Goal: Task Accomplishment & Management: Manage account settings

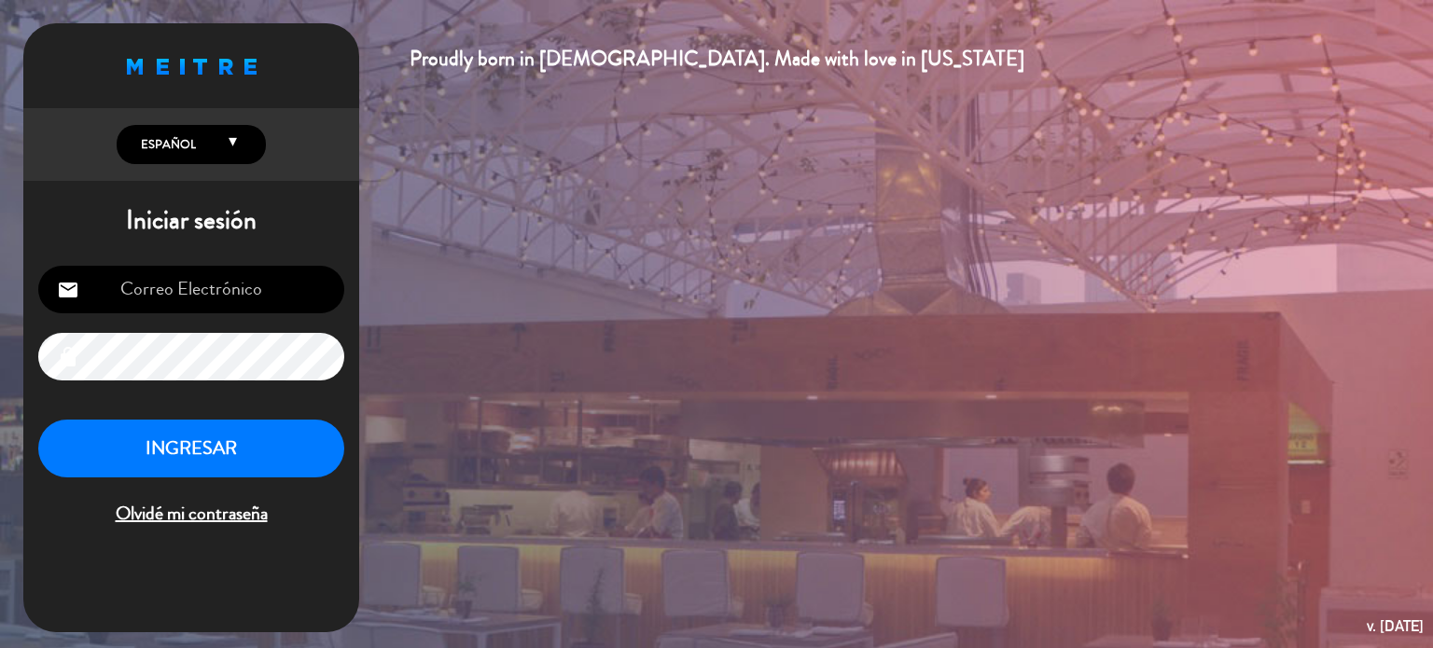
type input "[EMAIL_ADDRESS][DOMAIN_NAME]"
click at [198, 469] on button "INGRESAR" at bounding box center [191, 449] width 306 height 59
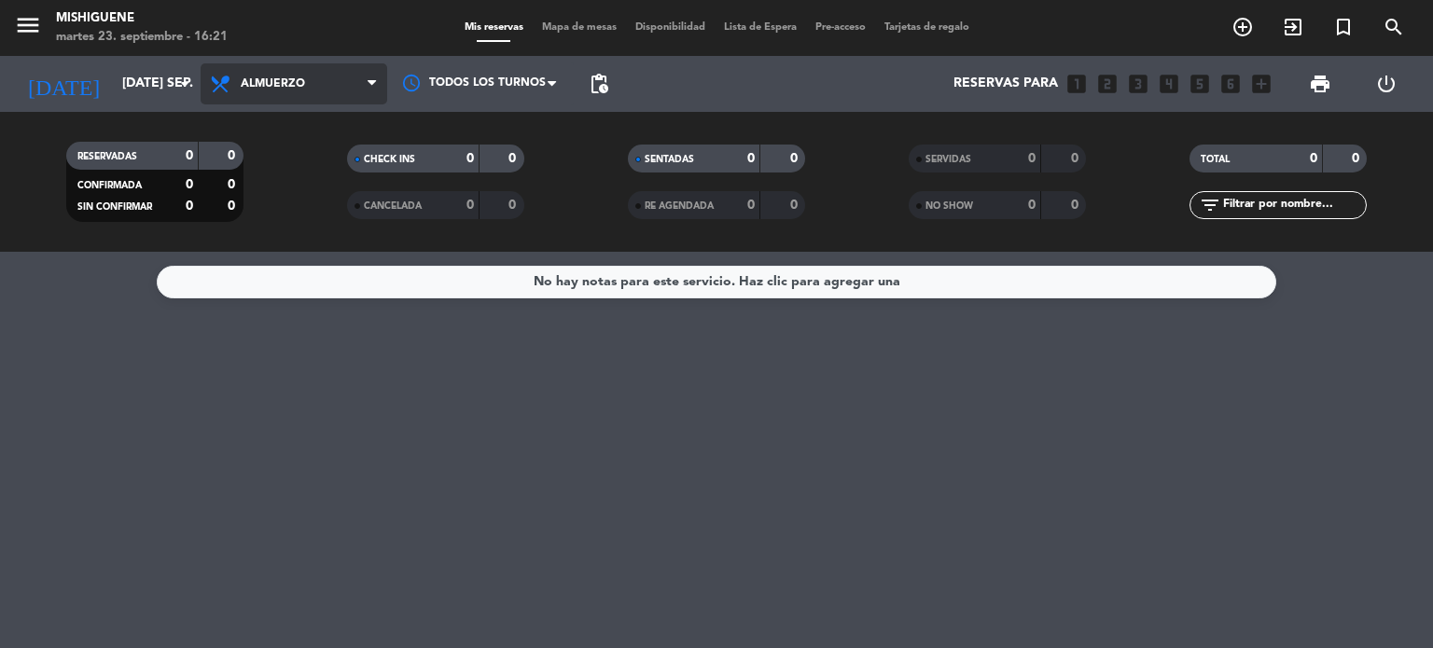
click at [287, 83] on span "Almuerzo" at bounding box center [273, 83] width 64 height 13
click at [280, 215] on div "menu Mishiguene martes 23. septiembre - 16:21 Mis reservas Mapa de mesas Dispon…" at bounding box center [716, 126] width 1433 height 252
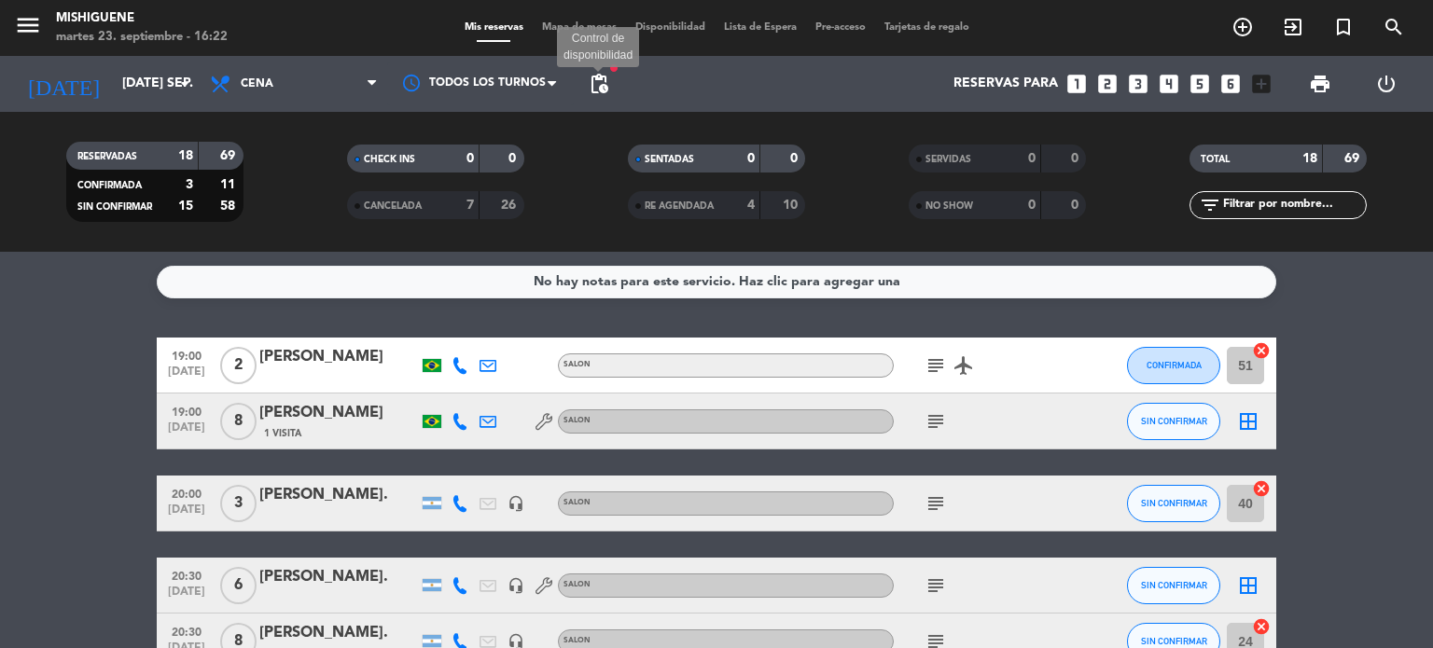
click at [602, 83] on span "pending_actions" at bounding box center [599, 84] width 22 height 22
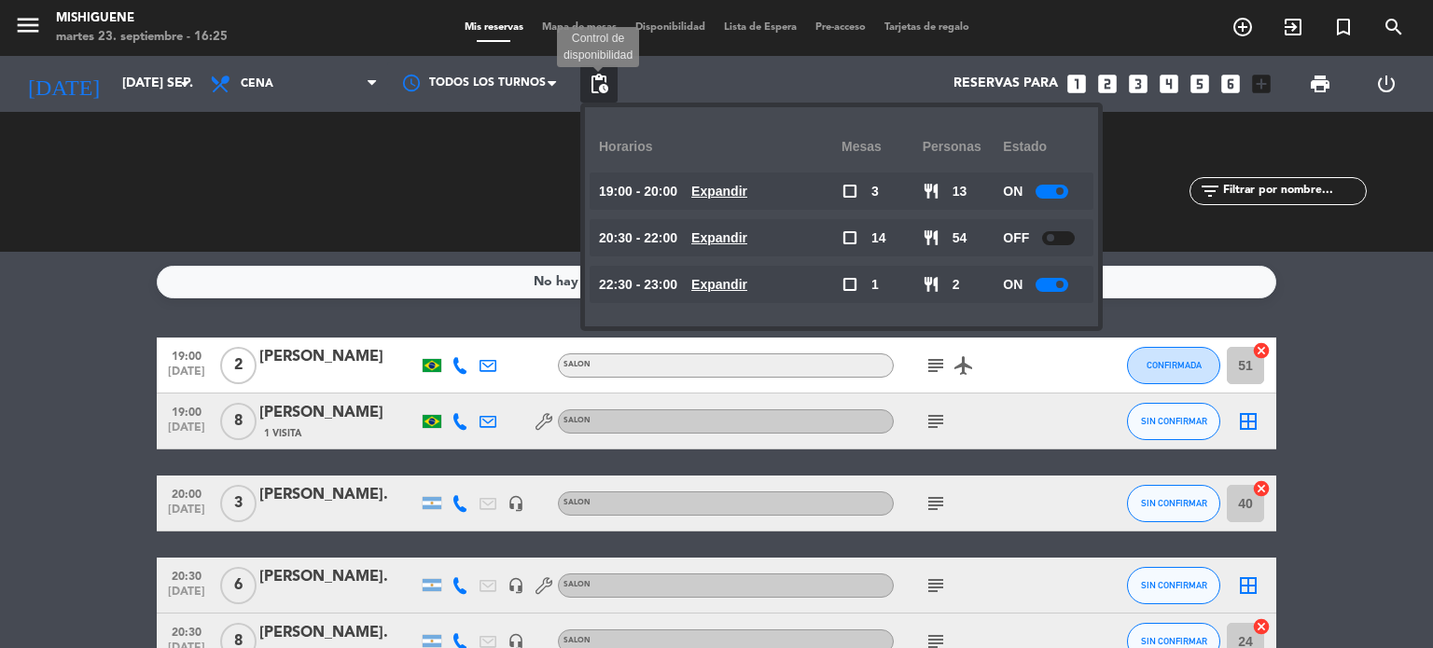
click at [602, 83] on span "pending_actions" at bounding box center [599, 84] width 22 height 22
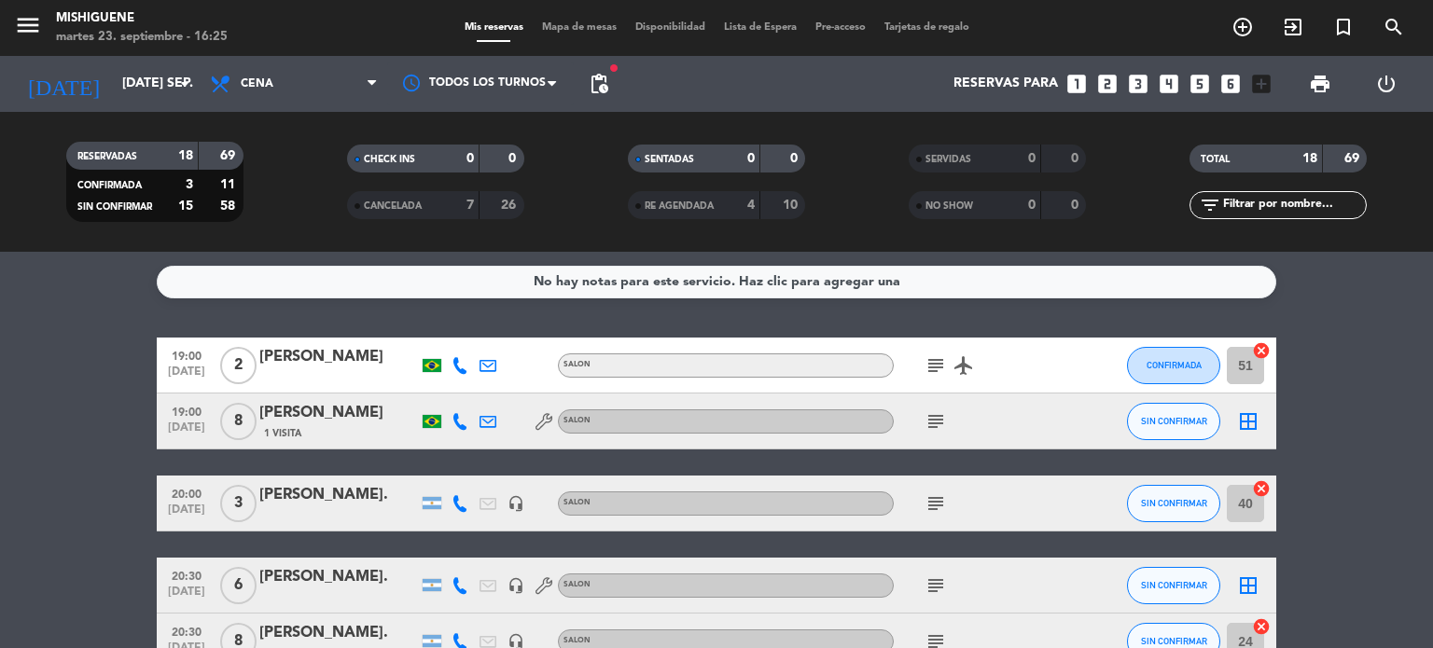
drag, startPoint x: 1407, startPoint y: 324, endPoint x: 1366, endPoint y: 362, distance: 56.1
click at [1366, 362] on div "No hay notas para este servicio. Haz clic para agregar una 19:00 [DATE] 2 [PERS…" at bounding box center [716, 450] width 1433 height 396
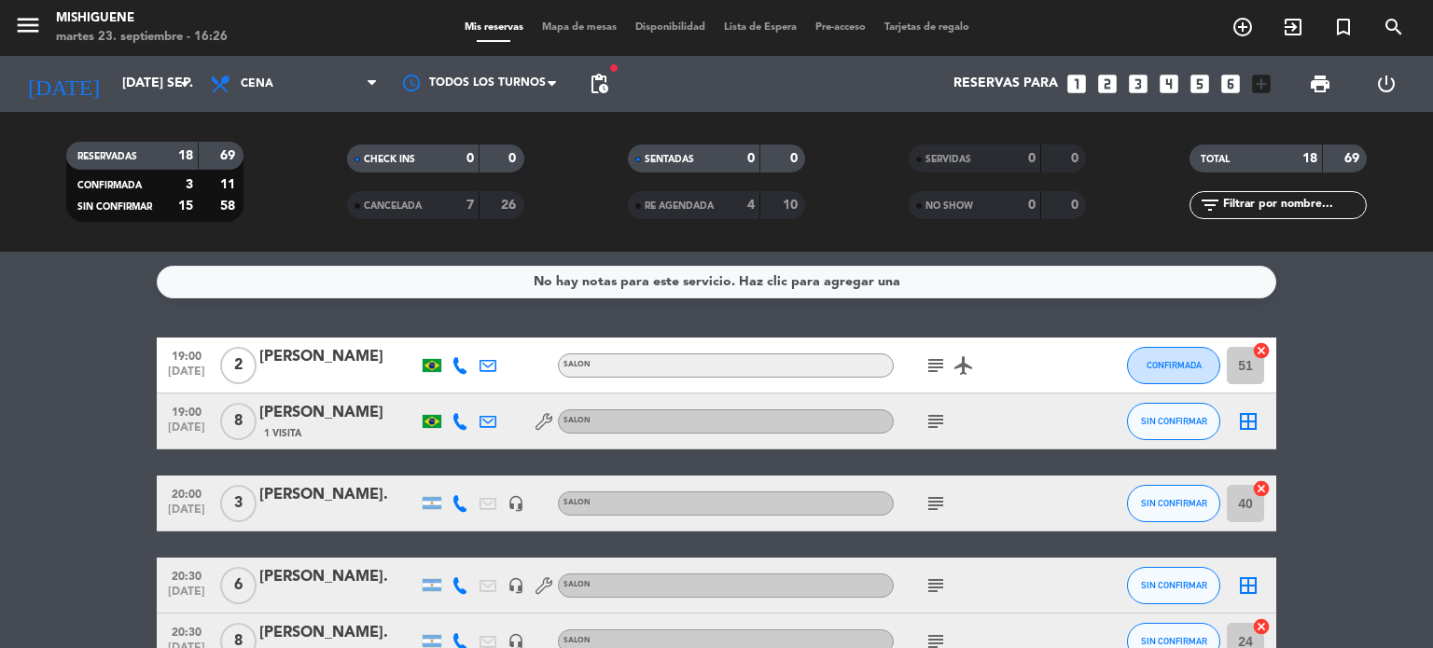
drag, startPoint x: 130, startPoint y: 378, endPoint x: 63, endPoint y: 373, distance: 66.4
